Goal: Task Accomplishment & Management: Manage account settings

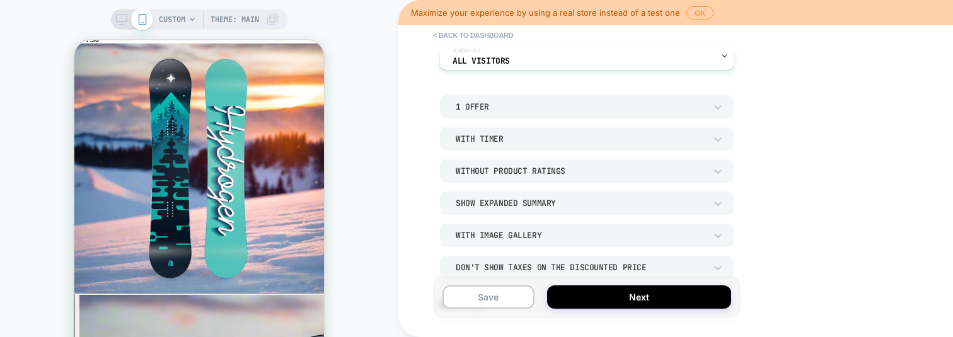
scroll to position [94, 0]
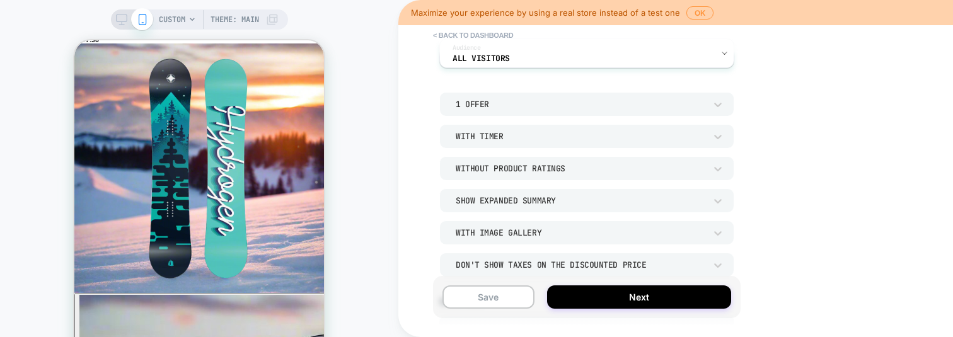
click at [477, 190] on div "Show Expanded Summary" at bounding box center [587, 201] width 295 height 24
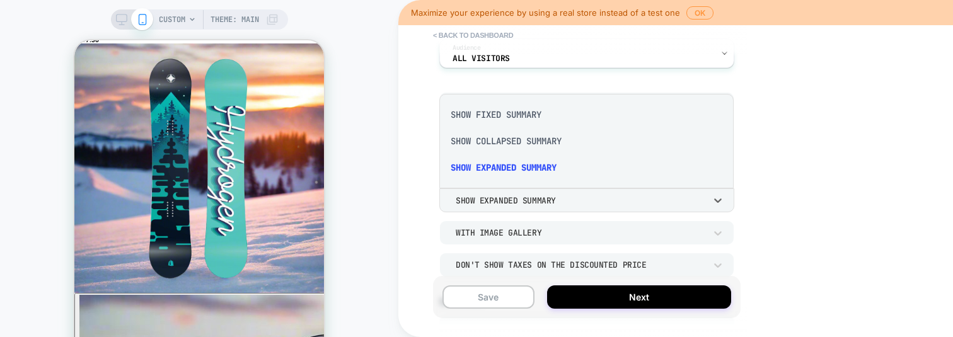
click at [477, 201] on div at bounding box center [476, 168] width 953 height 337
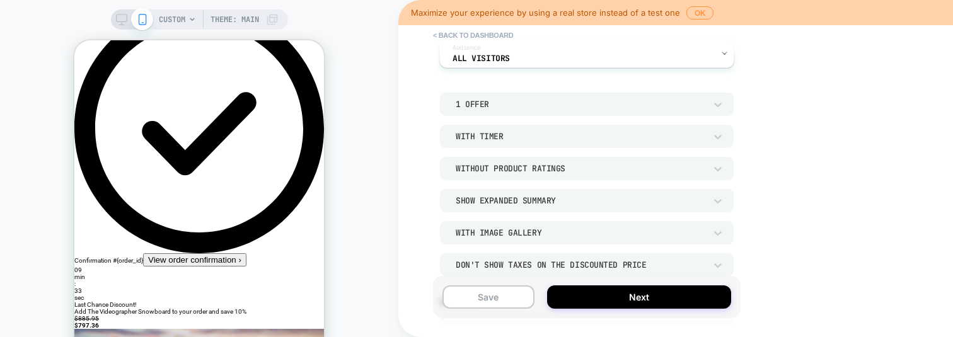
scroll to position [0, 0]
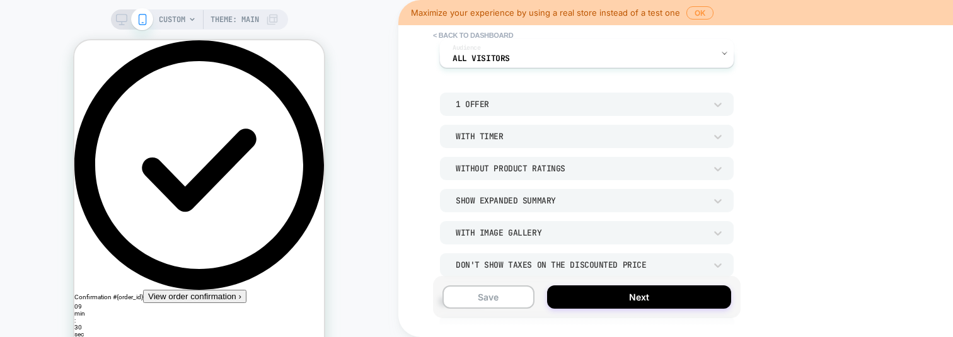
click at [218, 290] on button "View order confirmation ›" at bounding box center [194, 296] width 103 height 13
click at [219, 290] on button "View order confirmation ›" at bounding box center [194, 296] width 103 height 13
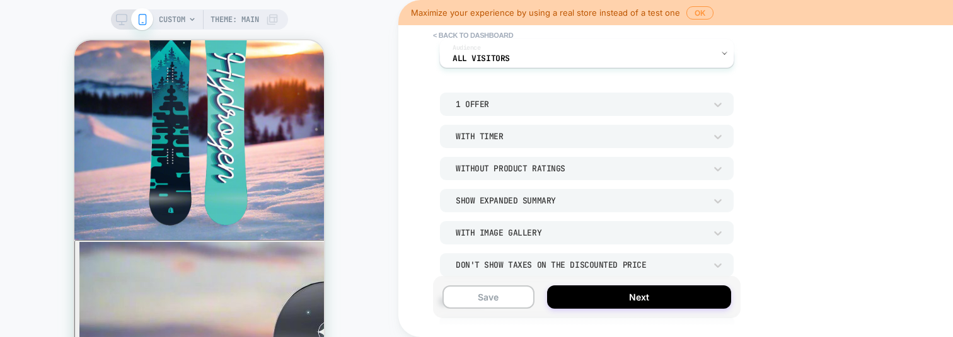
scroll to position [423, 0]
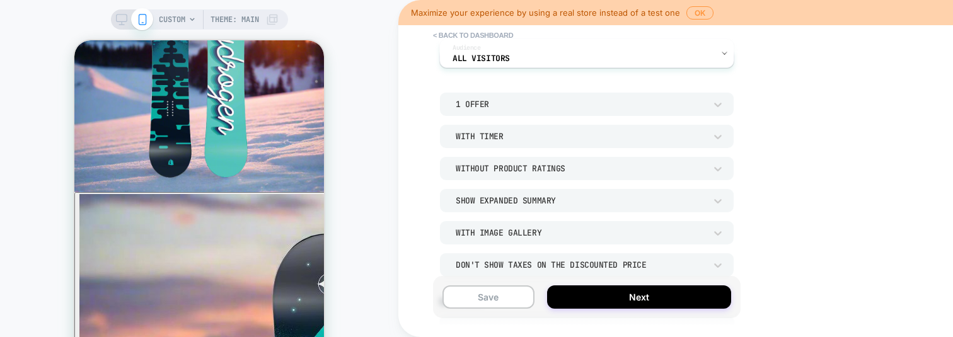
click at [124, 22] on icon at bounding box center [121, 19] width 11 height 11
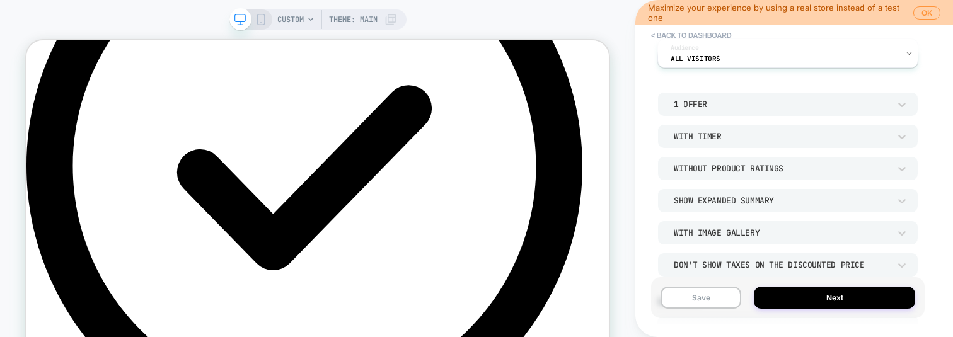
scroll to position [269, 0]
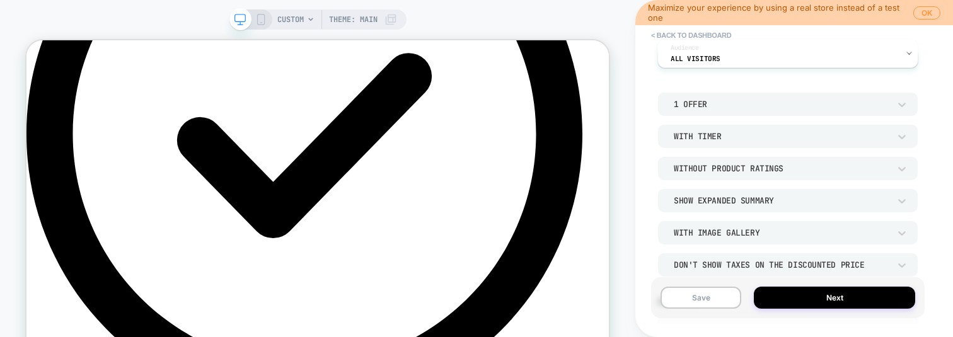
click at [259, 21] on icon at bounding box center [260, 19] width 11 height 11
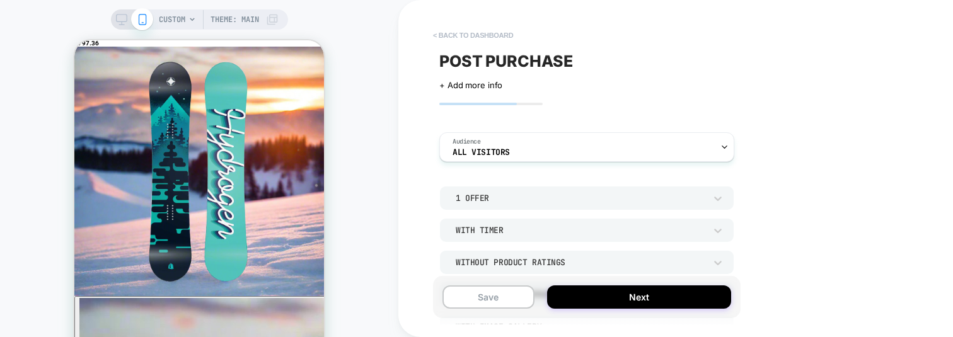
click at [498, 30] on button "< back to dashboard" at bounding box center [473, 35] width 93 height 20
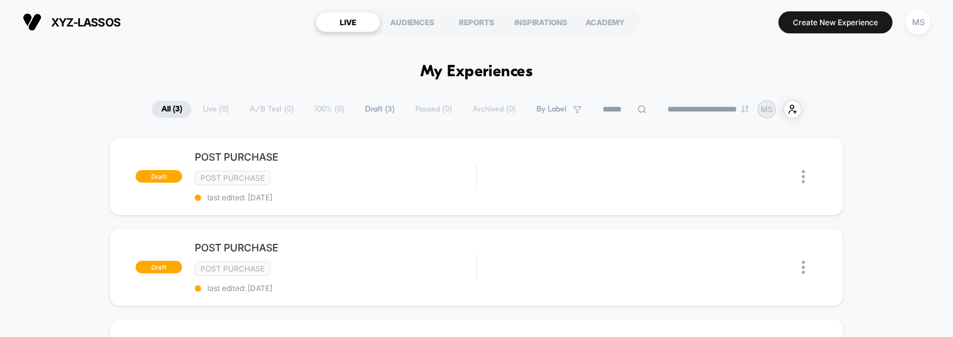
click at [374, 110] on span "Draft ( 3 )" at bounding box center [380, 109] width 49 height 17
